Goal: Information Seeking & Learning: Learn about a topic

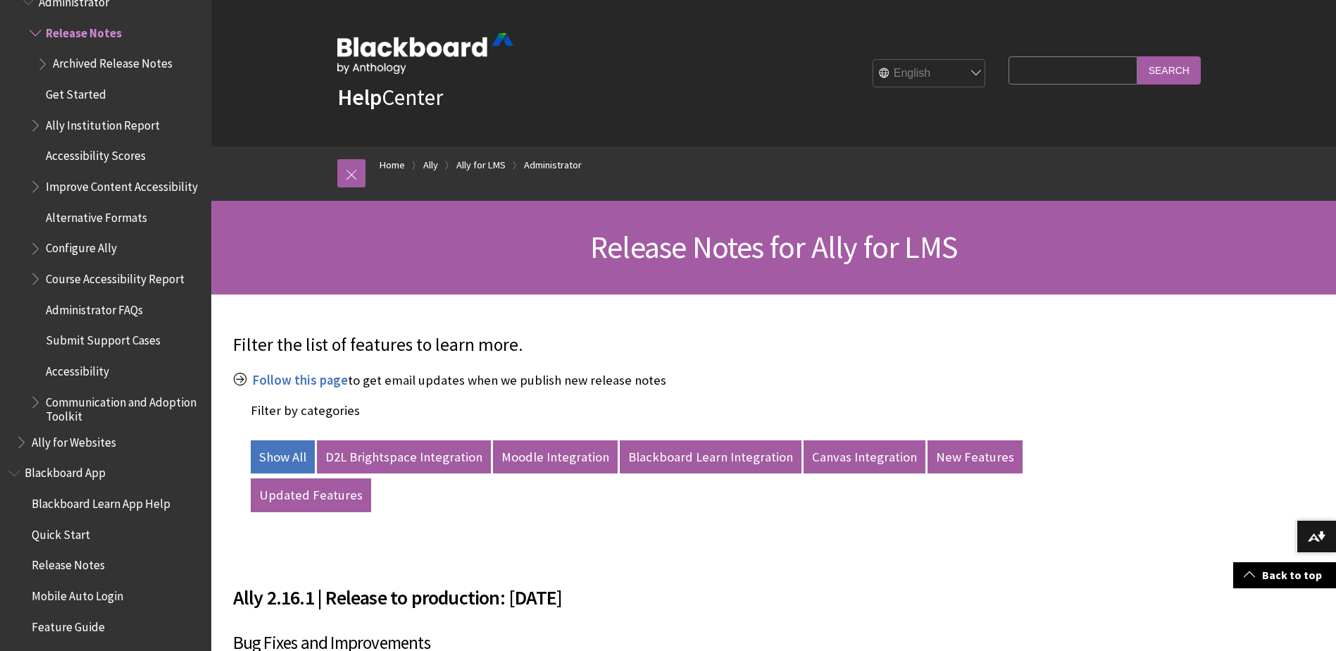
scroll to position [15710, 0]
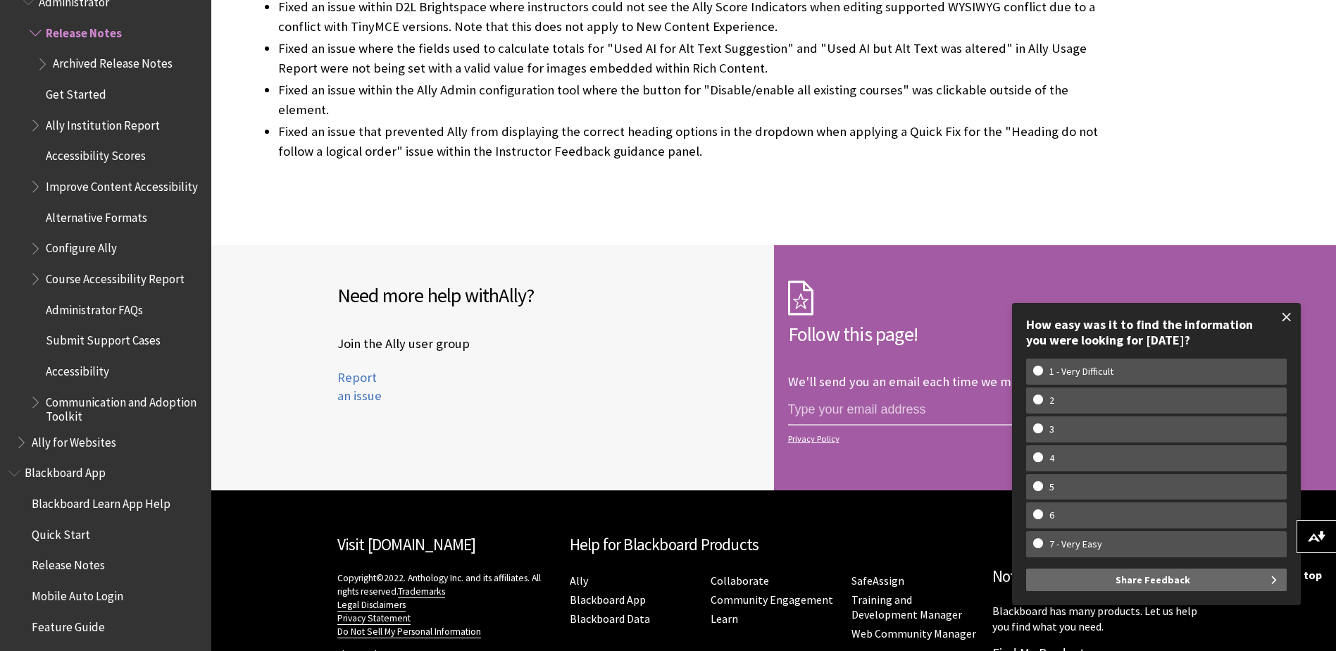
click at [1287, 323] on span at bounding box center [1287, 317] width 30 height 30
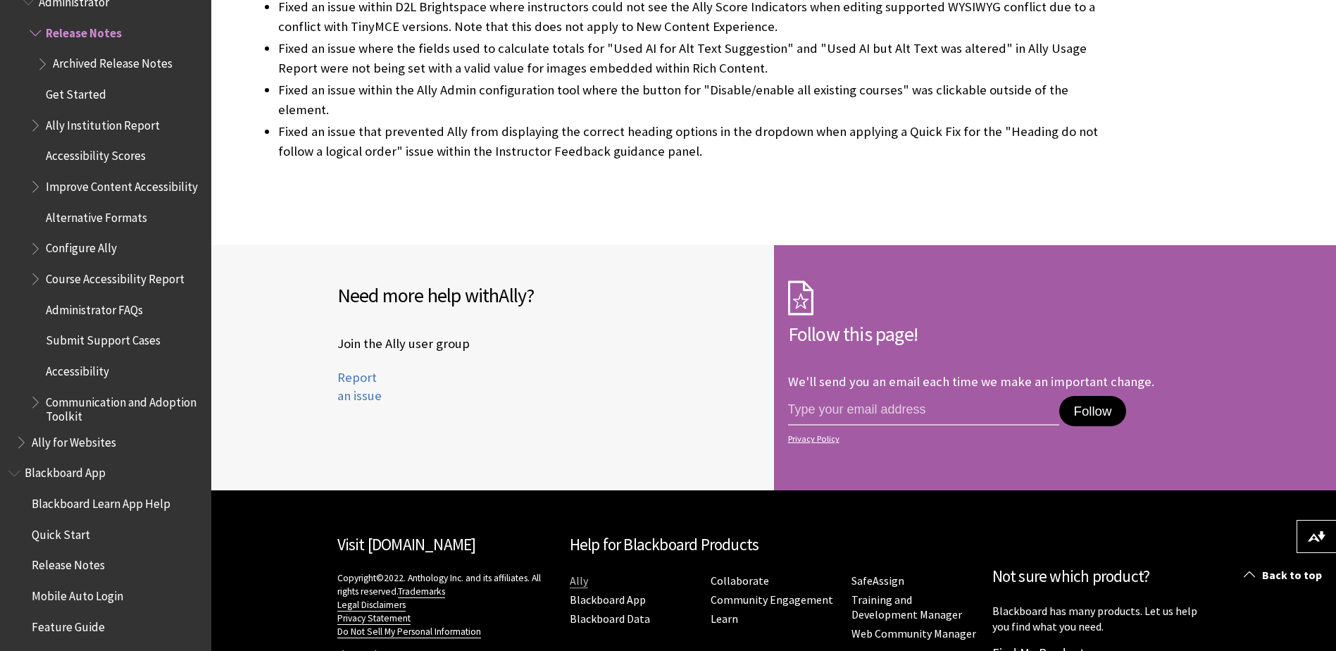
click at [575, 573] on link "Ally" at bounding box center [579, 580] width 18 height 15
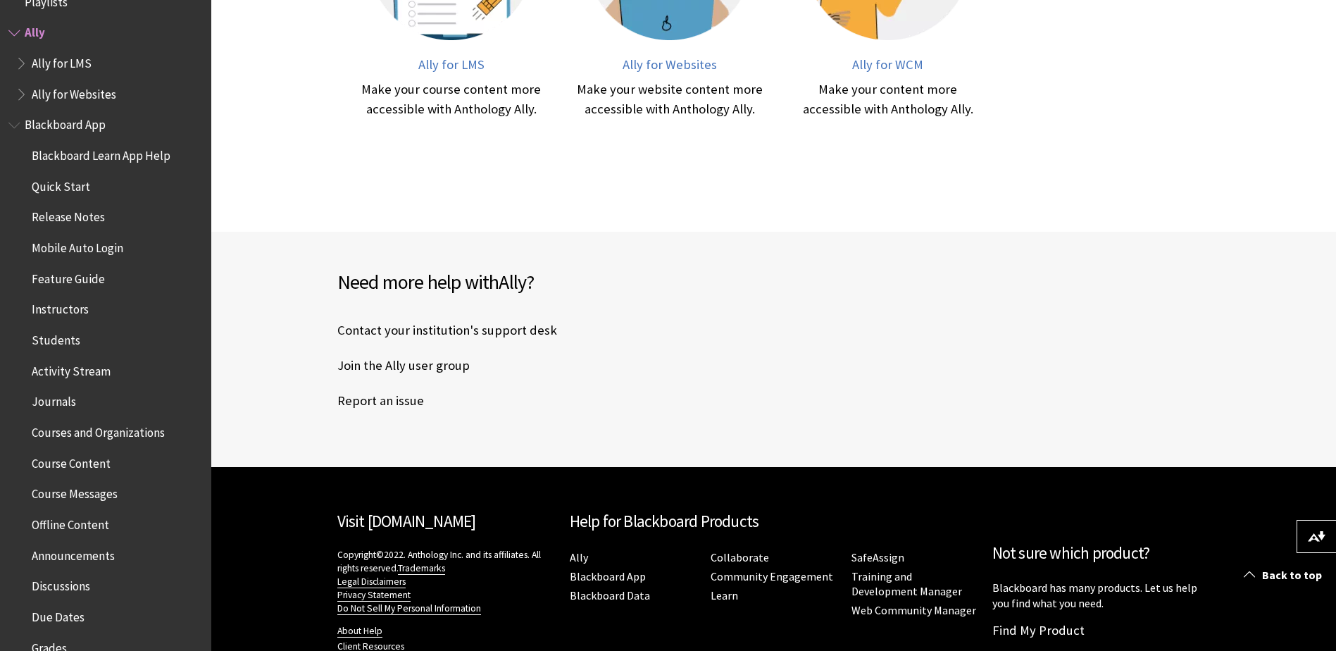
scroll to position [611, 0]
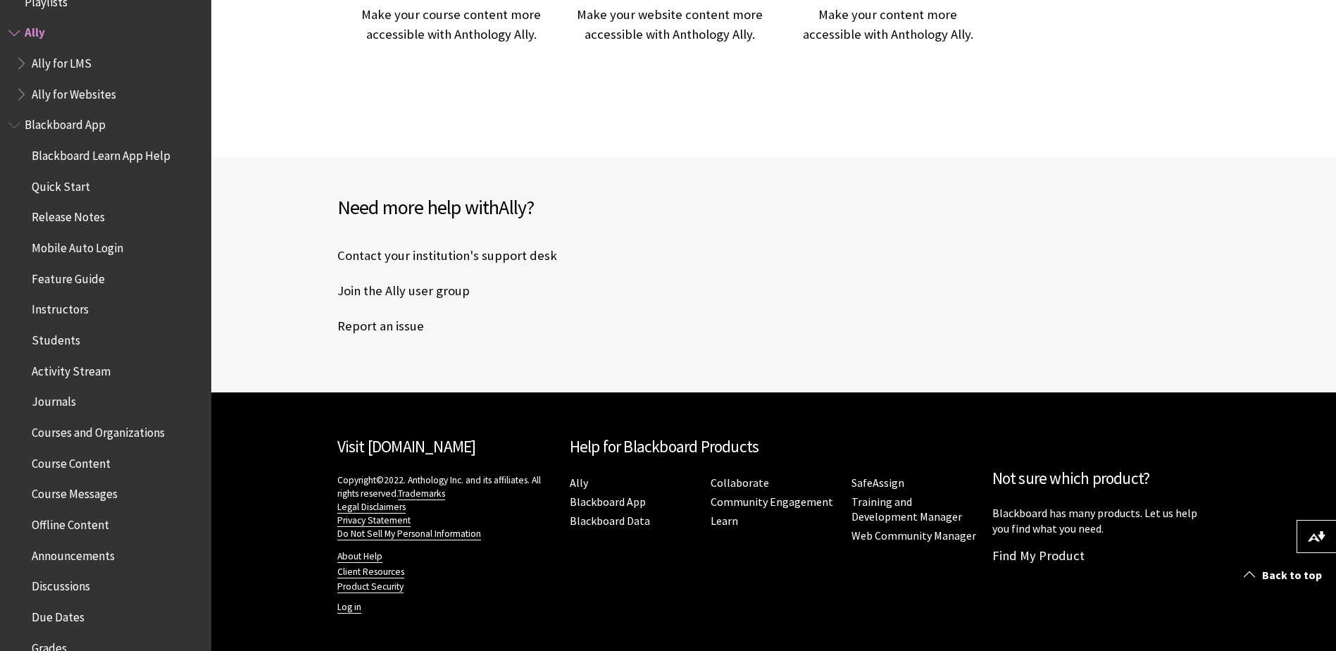
click at [398, 319] on link "Report an issue" at bounding box center [380, 326] width 87 height 21
click at [576, 481] on link "Ally" at bounding box center [579, 482] width 18 height 15
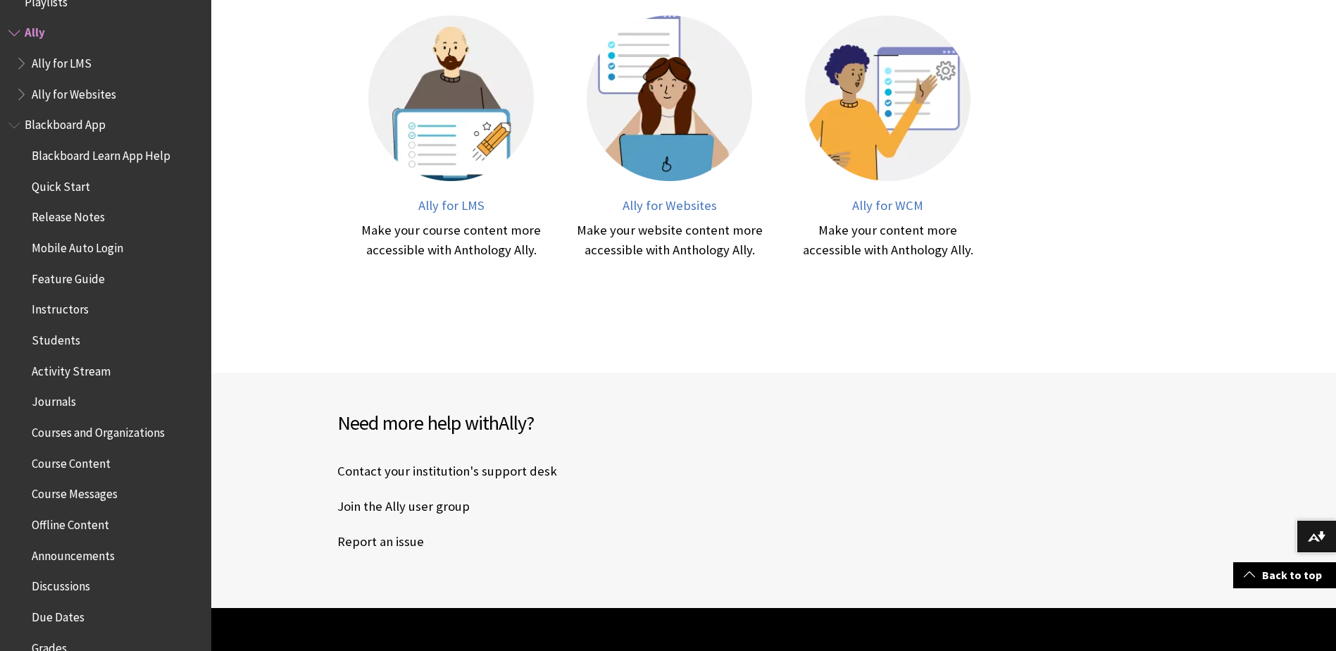
scroll to position [400, 0]
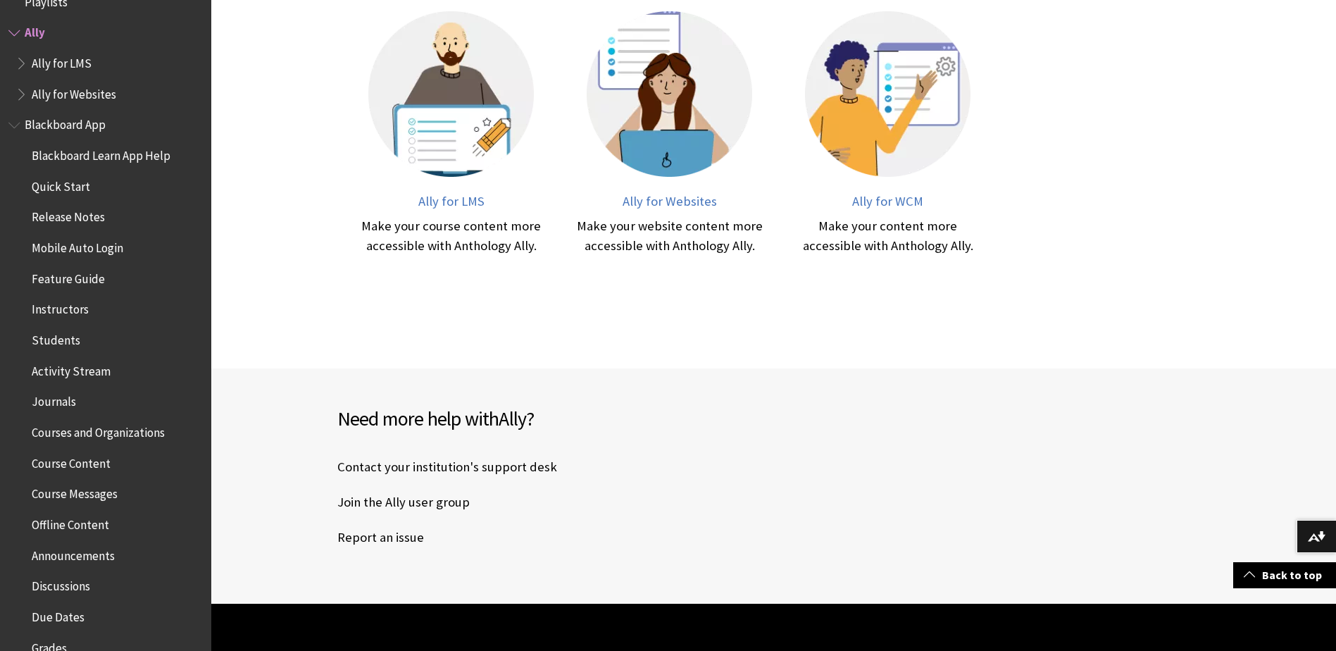
click at [523, 464] on link "Contact your institution's support desk" at bounding box center [447, 466] width 220 height 21
click at [421, 499] on link "Join the Ally user group" at bounding box center [403, 502] width 132 height 21
click at [374, 540] on link "Report an issue" at bounding box center [380, 537] width 87 height 21
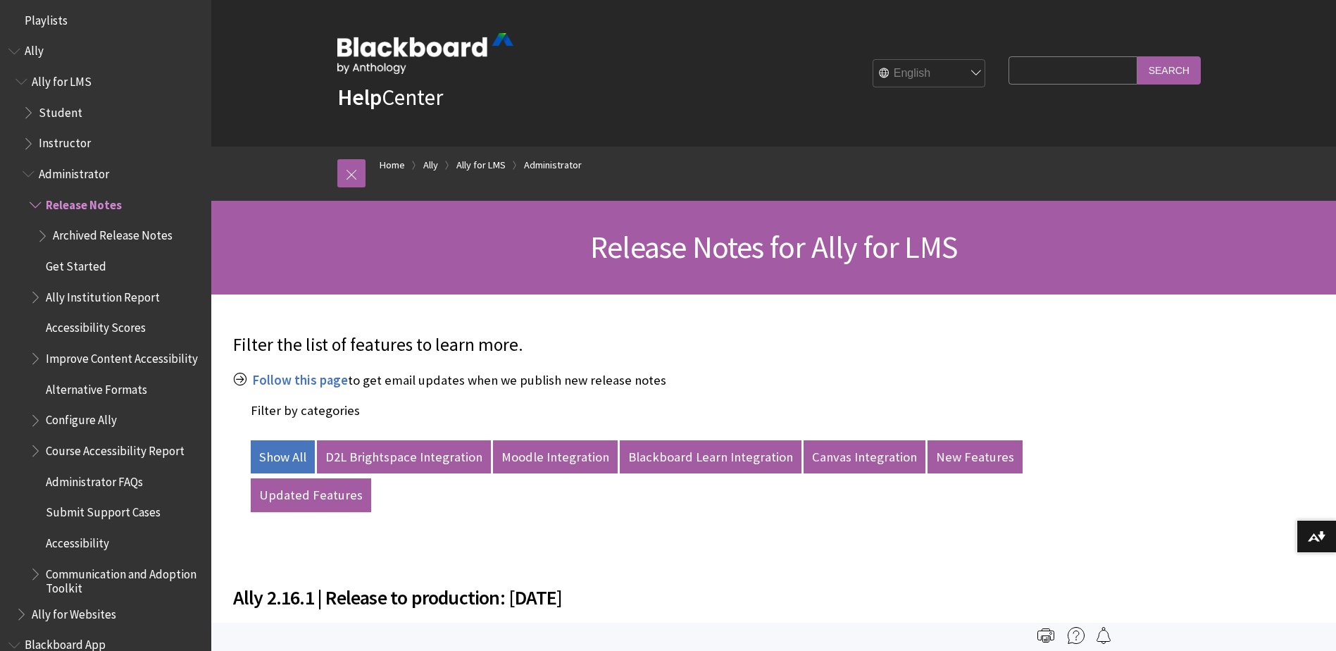
scroll to position [1, 0]
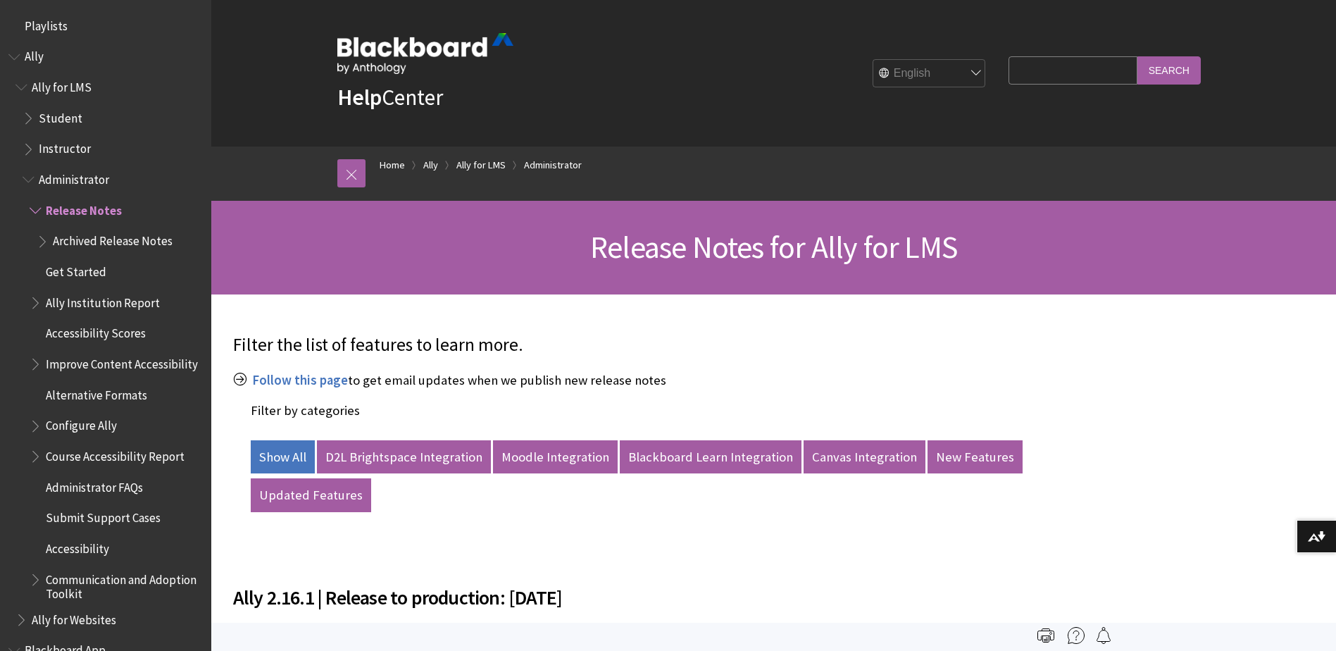
click at [26, 116] on span "Book outline for Anthology Ally Help" at bounding box center [30, 115] width 15 height 18
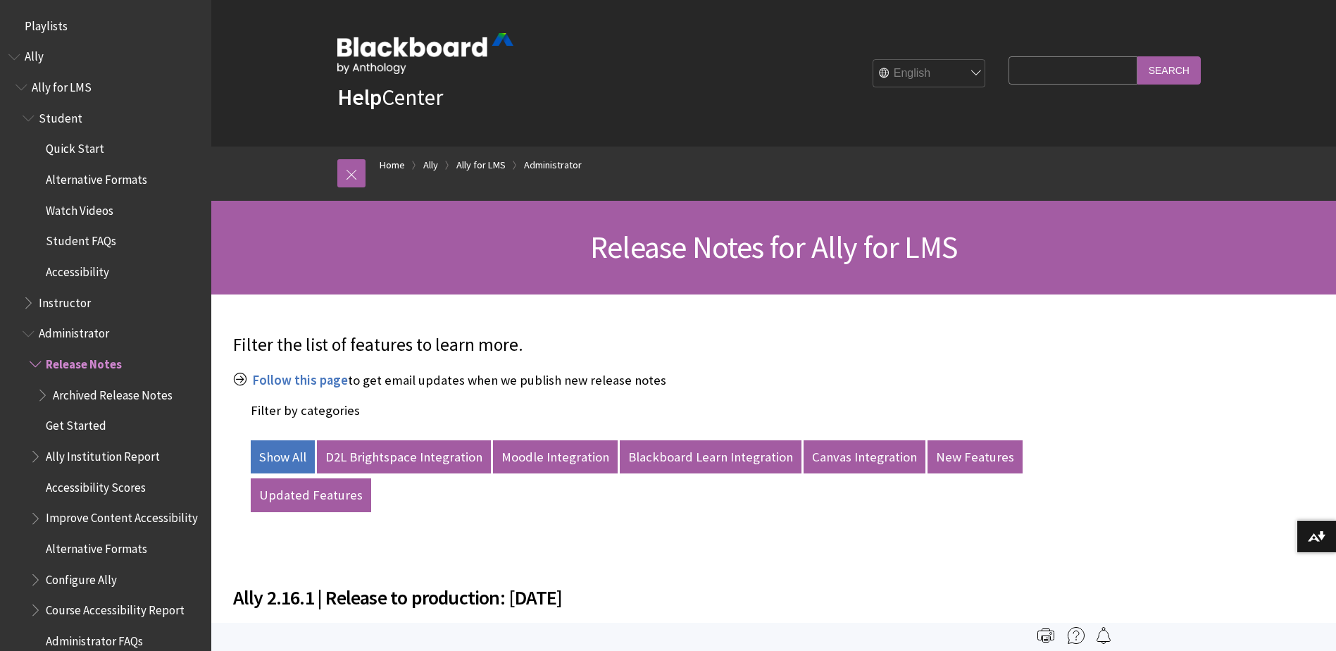
click at [94, 239] on span "Student FAQs" at bounding box center [81, 239] width 70 height 19
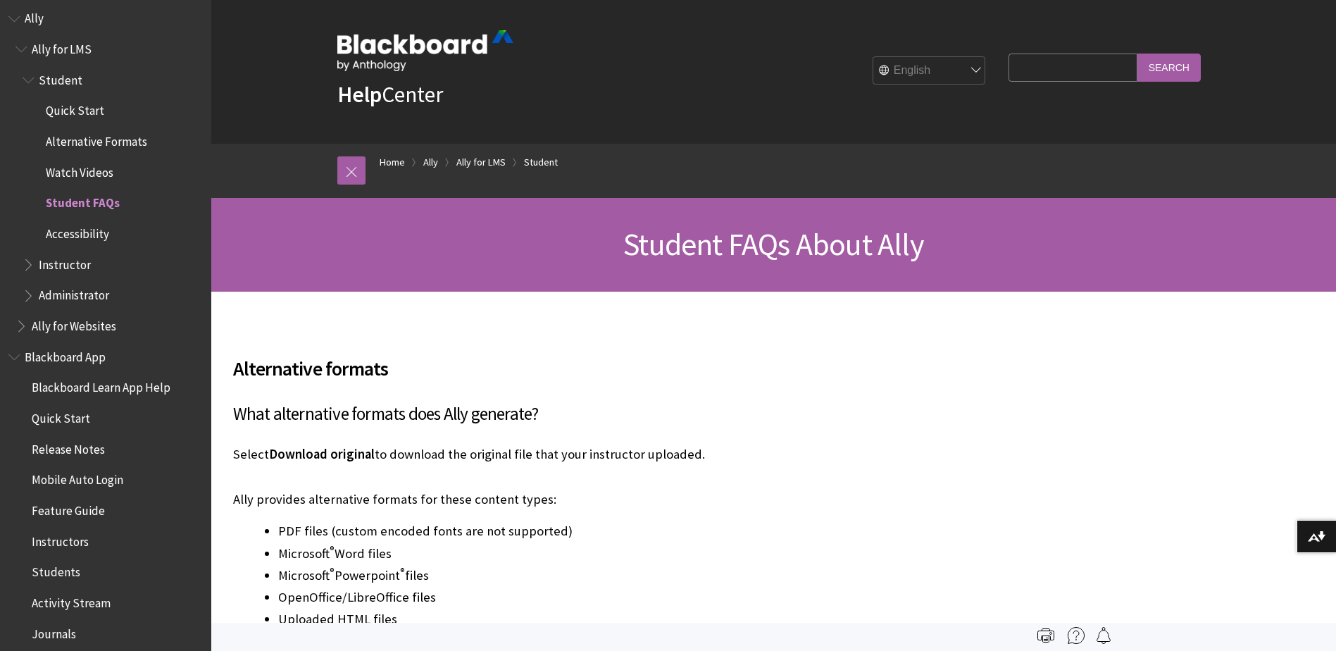
scroll to position [11, 0]
